Goal: Navigation & Orientation: Find specific page/section

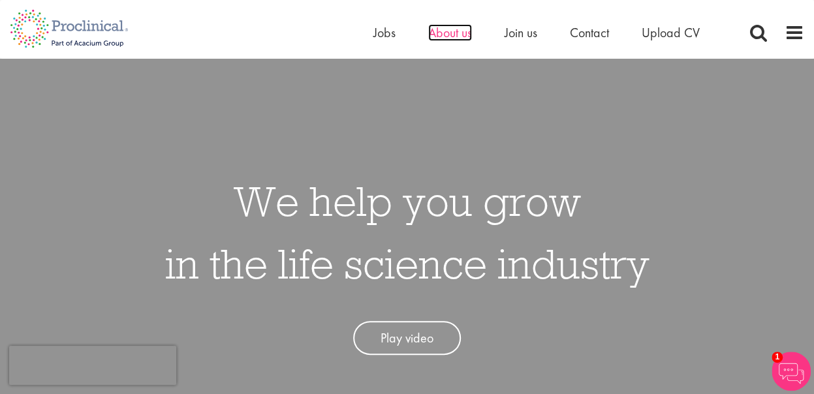
click at [446, 36] on span "About us" at bounding box center [450, 32] width 44 height 17
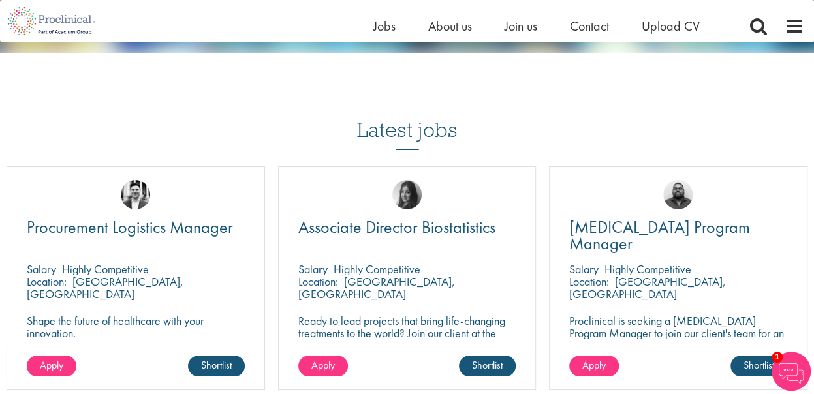
scroll to position [2480, 0]
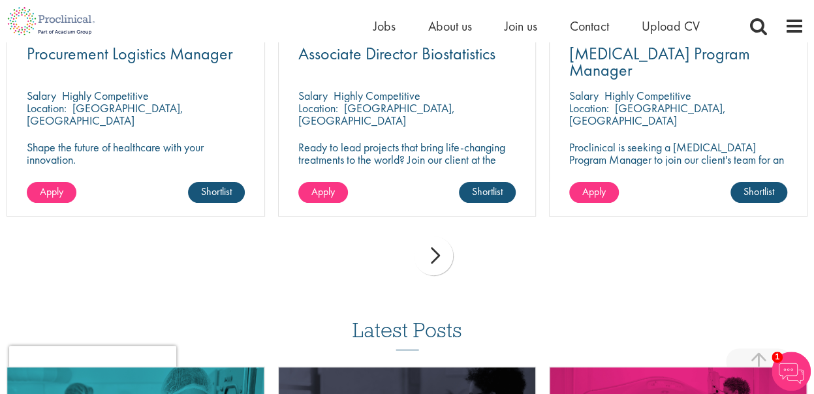
click at [430, 267] on div "next" at bounding box center [433, 255] width 39 height 39
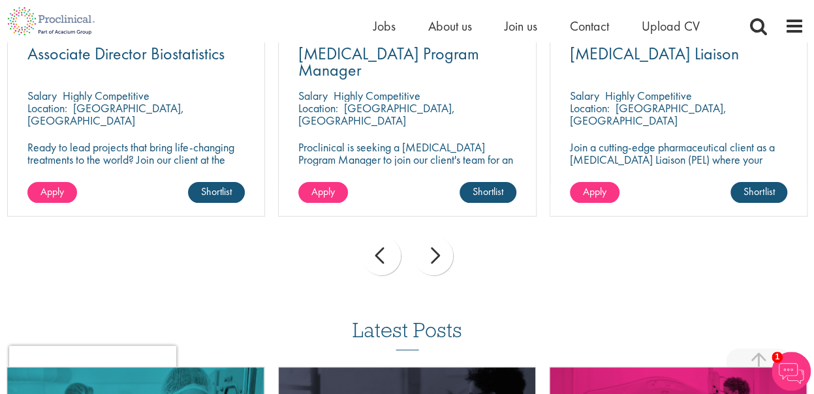
click at [430, 267] on div "next" at bounding box center [433, 255] width 39 height 39
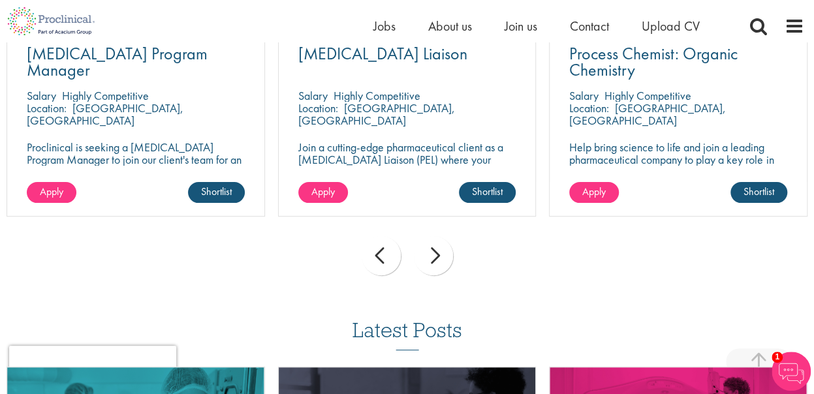
click at [430, 267] on div "next" at bounding box center [433, 255] width 39 height 39
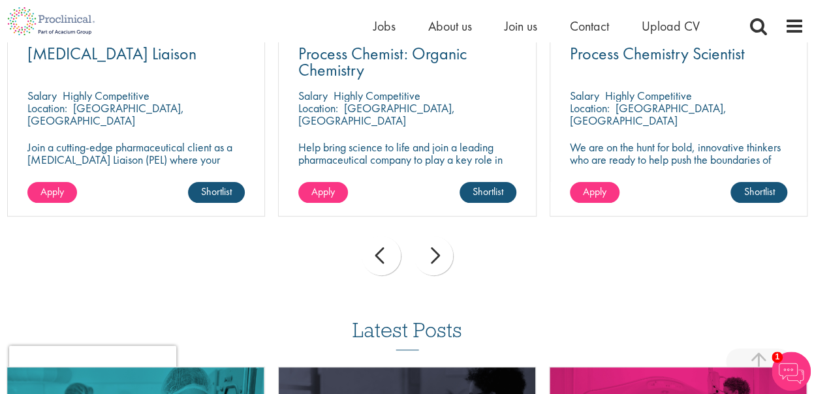
click at [430, 267] on div "next" at bounding box center [433, 255] width 39 height 39
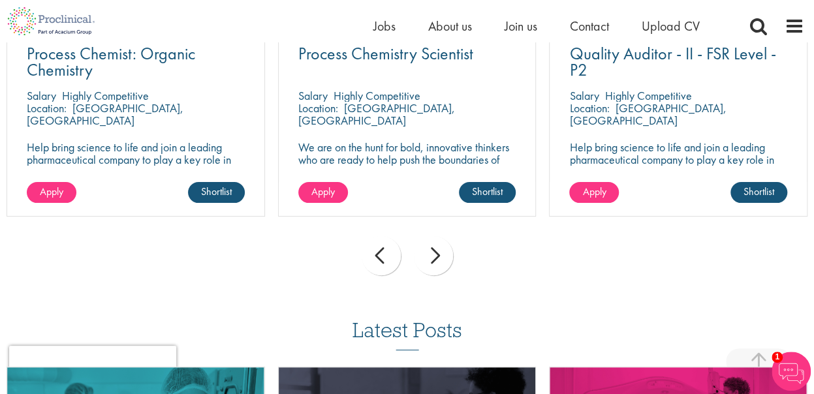
click at [430, 267] on div "next" at bounding box center [433, 255] width 39 height 39
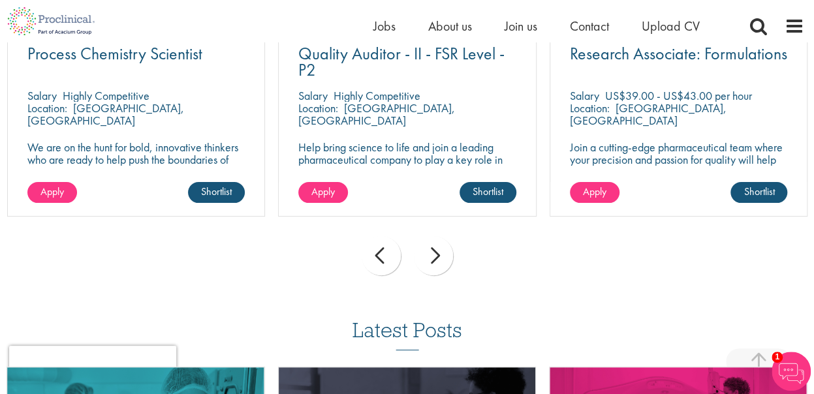
click at [430, 267] on div "next" at bounding box center [433, 255] width 39 height 39
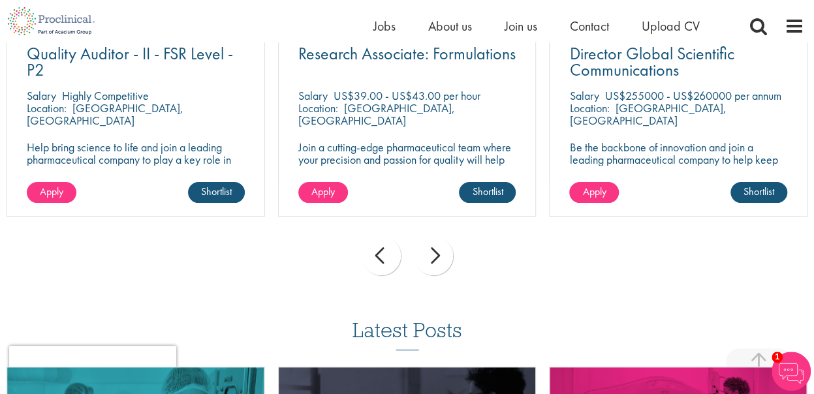
click at [430, 267] on div "next" at bounding box center [433, 255] width 39 height 39
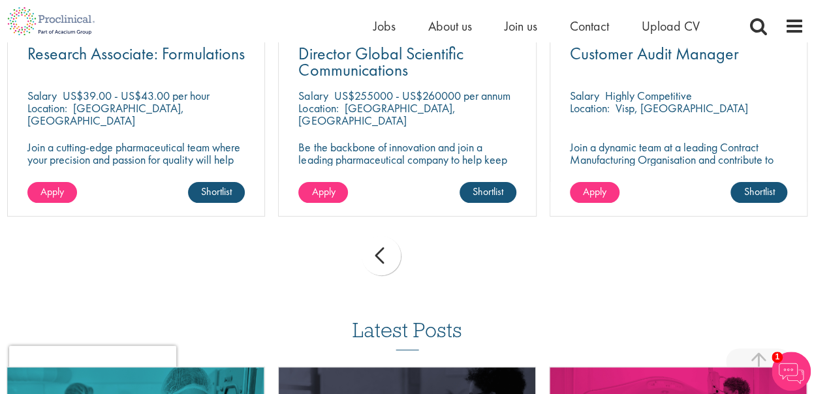
click at [430, 267] on div "prev next" at bounding box center [407, 258] width 814 height 57
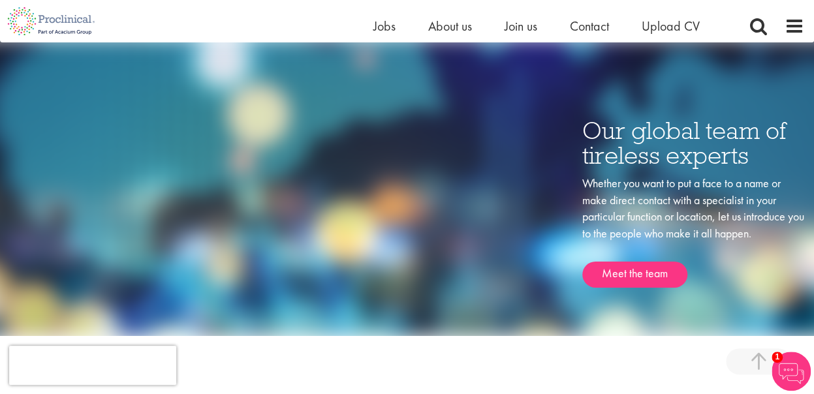
scroll to position [2023, 0]
click at [454, 27] on span "About us" at bounding box center [450, 26] width 44 height 17
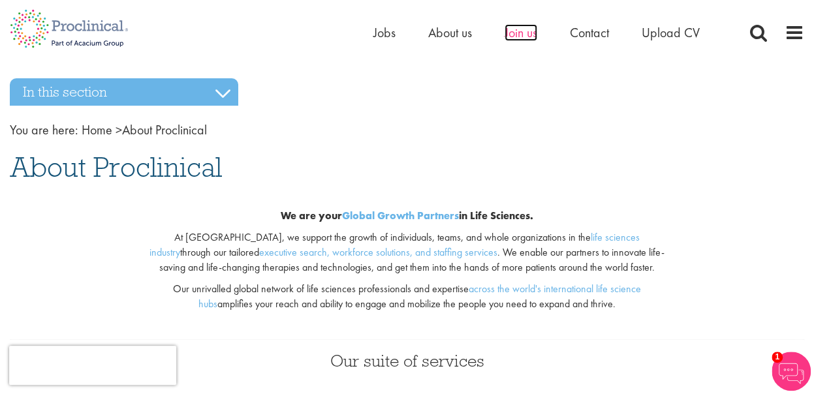
click at [527, 34] on span "Join us" at bounding box center [520, 32] width 33 height 17
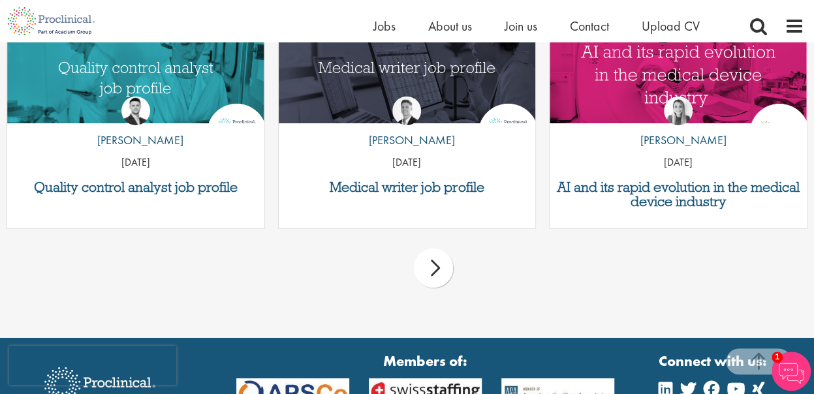
scroll to position [1958, 0]
